Goal: Task Accomplishment & Management: Manage account settings

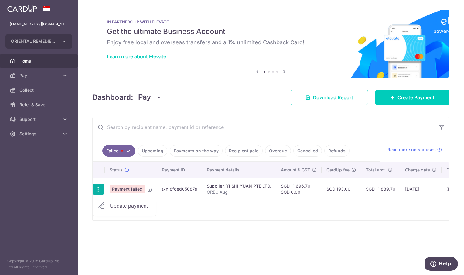
click at [124, 205] on span "Update payment" at bounding box center [130, 205] width 41 height 7
radio input "true"
type input "11,696.70"
type input "0.00"
type input "OREC Aug"
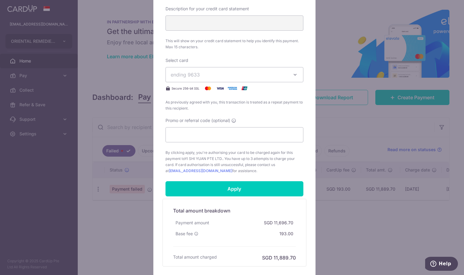
scroll to position [243, 0]
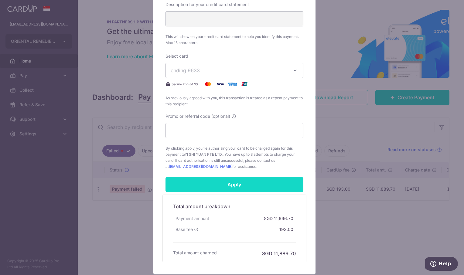
click at [242, 188] on input "Apply" at bounding box center [234, 184] width 138 height 15
